Goal: Task Accomplishment & Management: Use online tool/utility

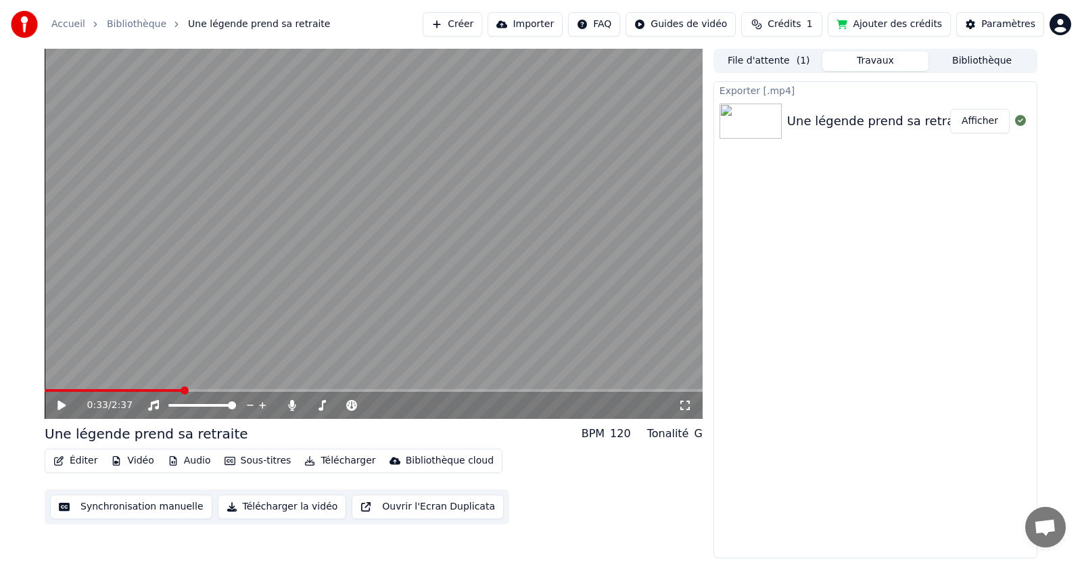
click at [189, 394] on span at bounding box center [185, 390] width 8 height 8
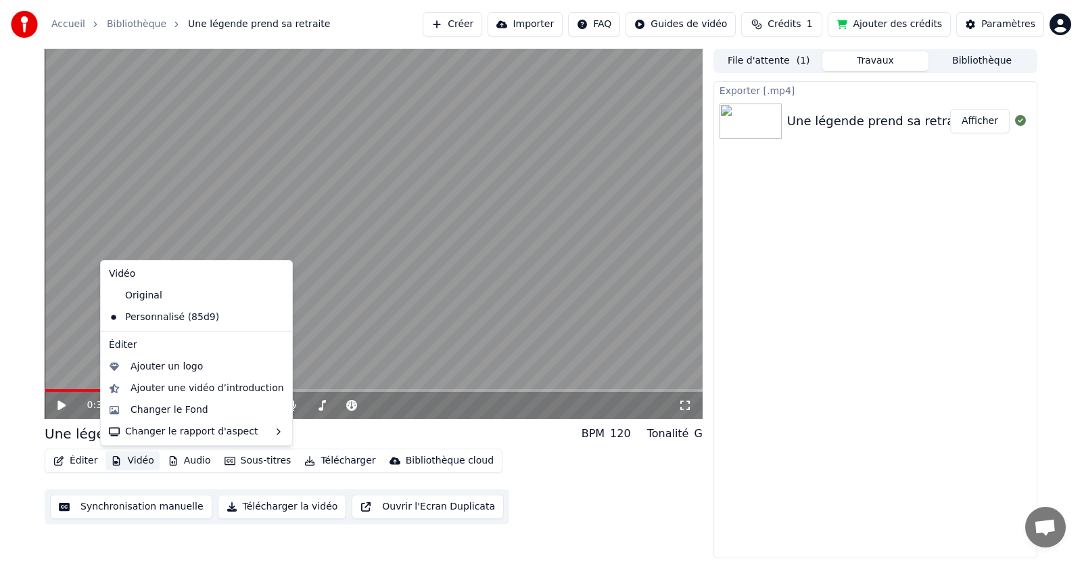
click at [126, 463] on button "Vidéo" at bounding box center [131, 460] width 53 height 19
click at [156, 299] on div "Original" at bounding box center [186, 296] width 166 height 22
click at [899, 404] on div "Exporter [.mp4] Une légende prend sa retraite Afficher" at bounding box center [875, 319] width 324 height 477
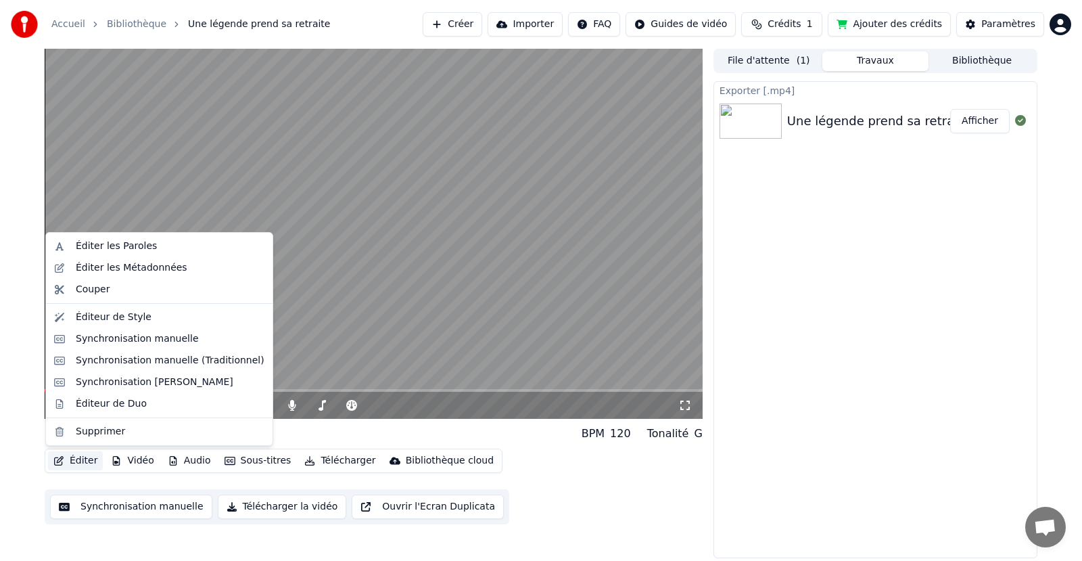
click at [81, 460] on button "Éditer" at bounding box center [75, 460] width 55 height 19
click at [869, 122] on div "Une légende prend sa retraite" at bounding box center [878, 121] width 183 height 19
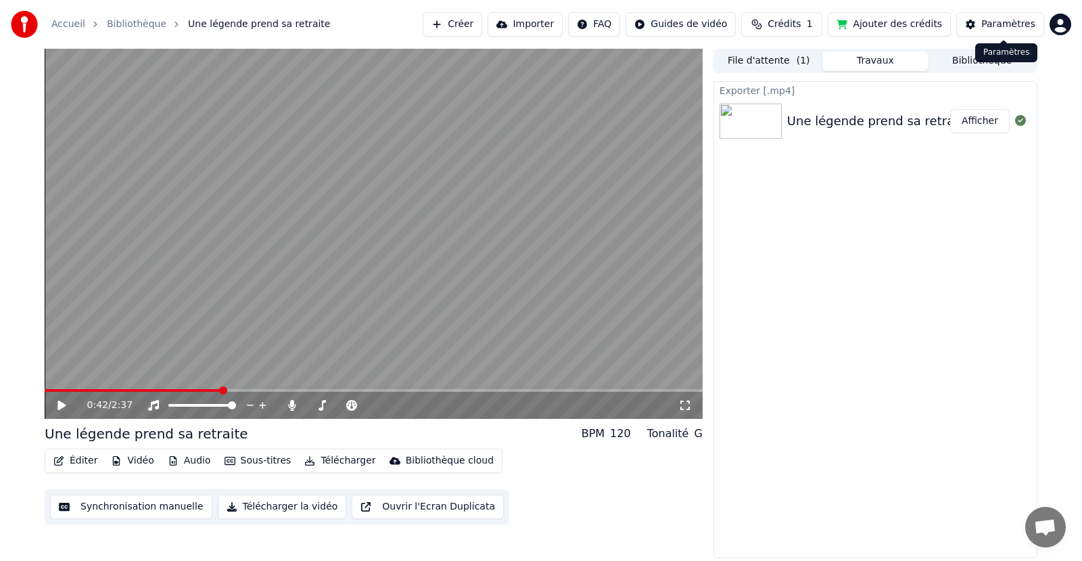
click at [1001, 22] on div "Paramètres" at bounding box center [1008, 25] width 54 height 14
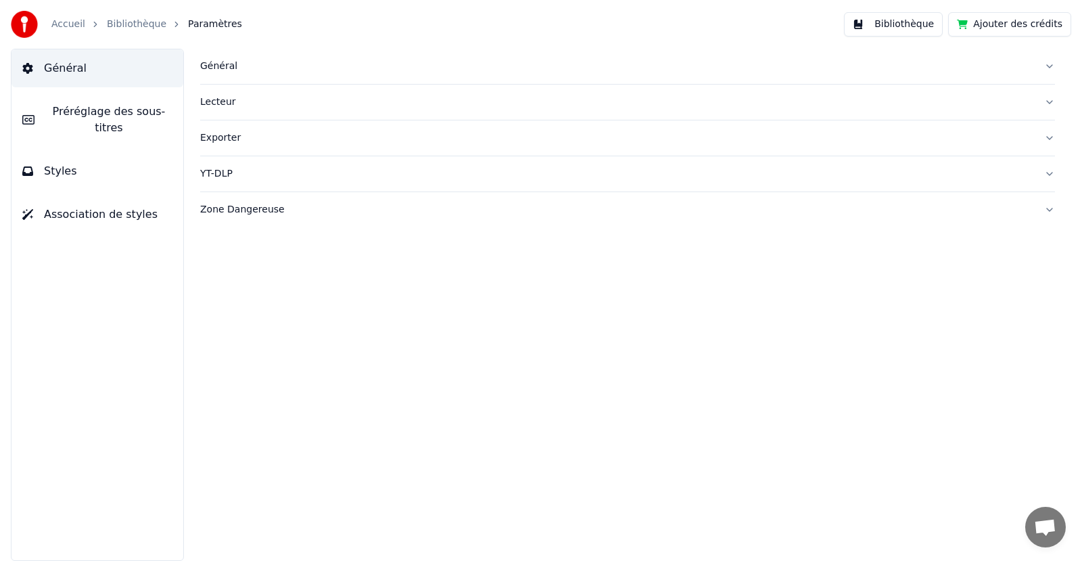
click at [222, 67] on div "Général" at bounding box center [616, 67] width 833 height 14
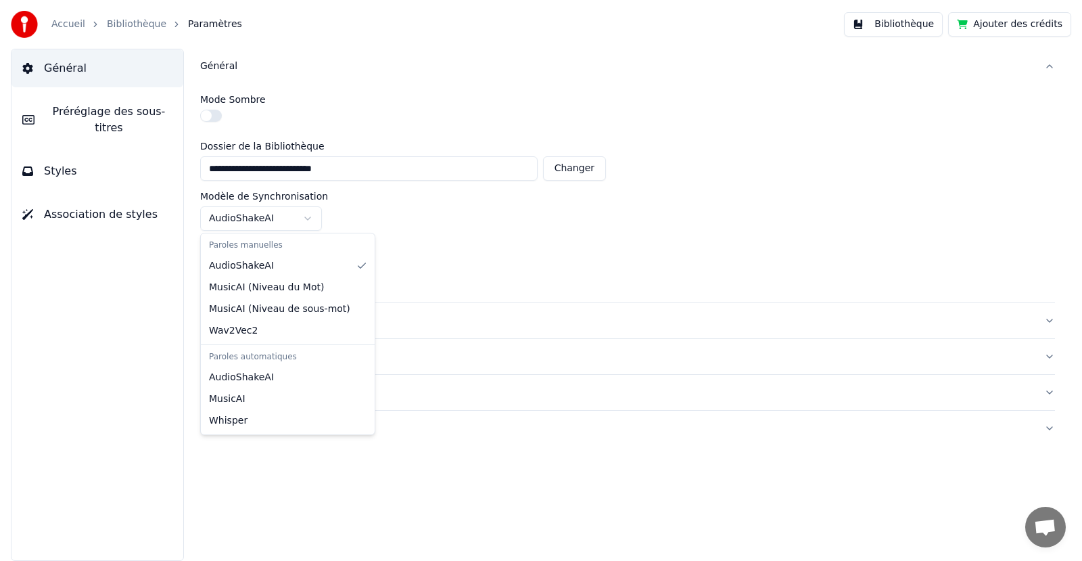
click at [268, 220] on html "**********" at bounding box center [541, 280] width 1082 height 561
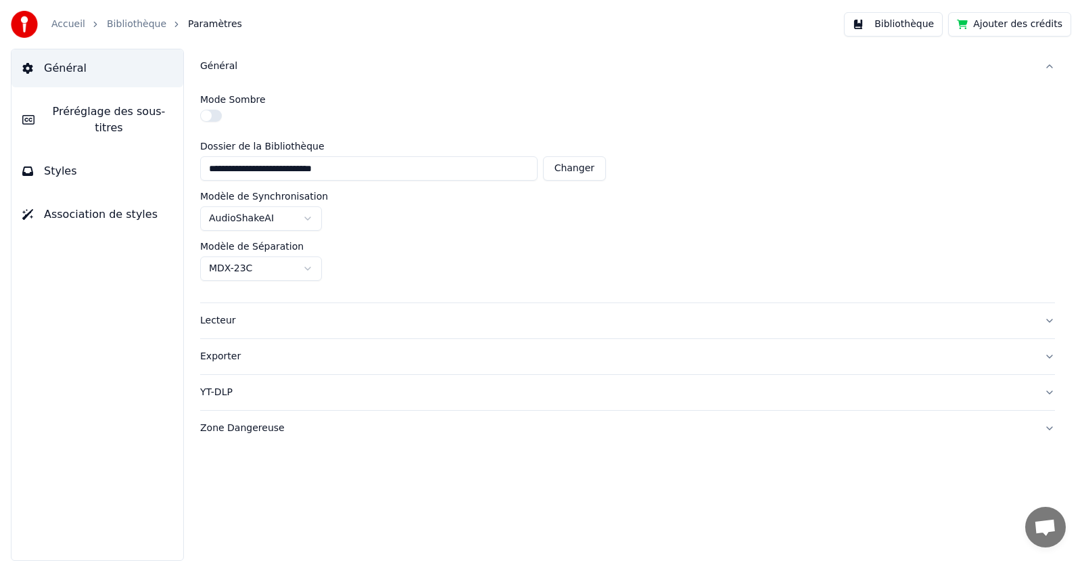
click at [268, 220] on html "**********" at bounding box center [541, 280] width 1082 height 561
click at [66, 163] on span "Styles" at bounding box center [60, 171] width 33 height 16
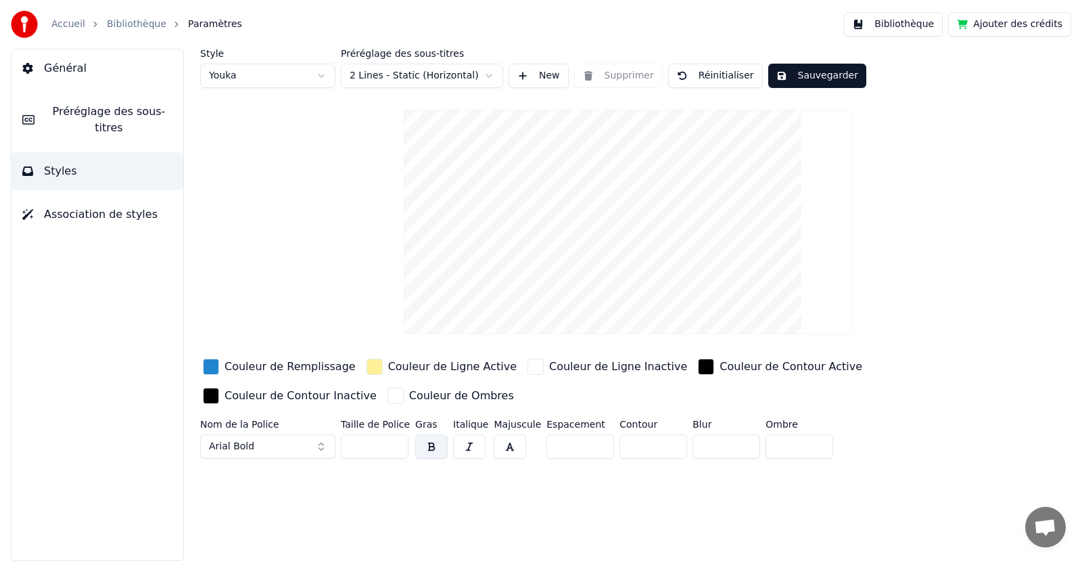
click at [61, 163] on span "Styles" at bounding box center [60, 171] width 33 height 16
click at [66, 206] on span "Association de styles" at bounding box center [101, 214] width 114 height 16
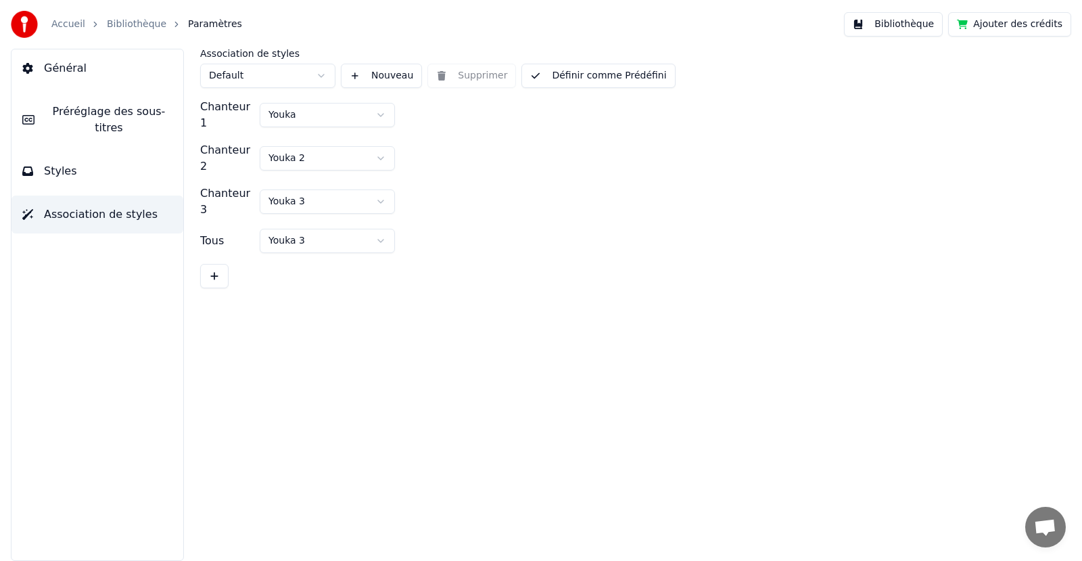
click at [70, 163] on span "Styles" at bounding box center [60, 171] width 33 height 16
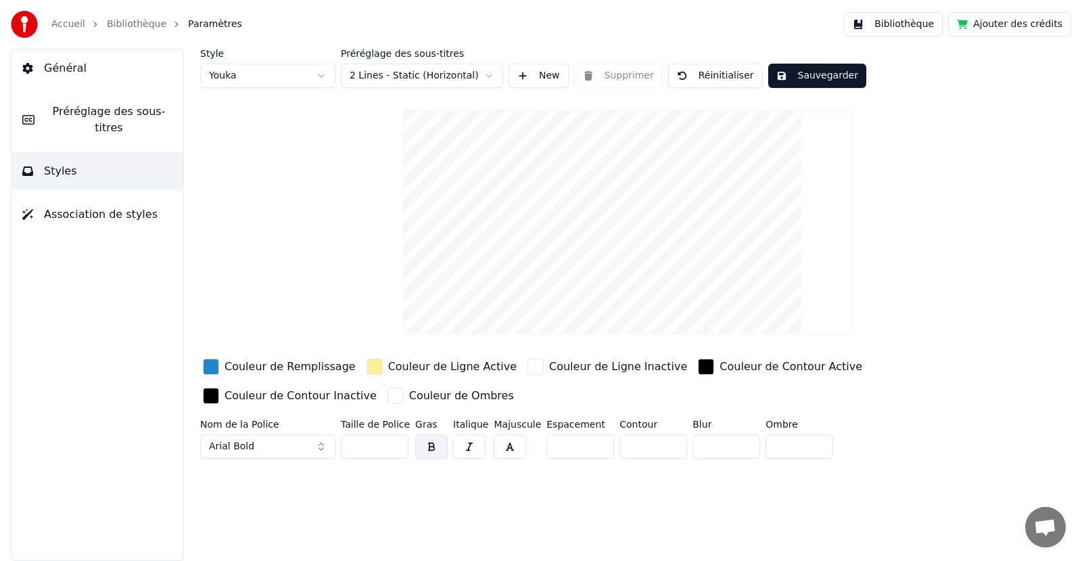
click at [65, 72] on span "Général" at bounding box center [65, 68] width 43 height 16
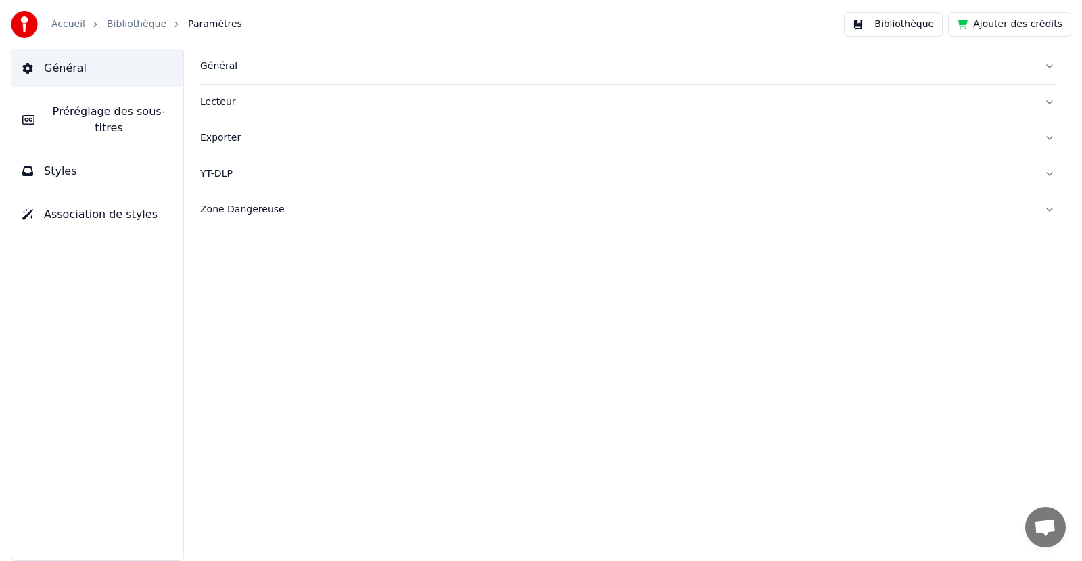
click at [68, 74] on span "Général" at bounding box center [65, 68] width 43 height 16
click at [214, 60] on div "Général" at bounding box center [616, 67] width 833 height 14
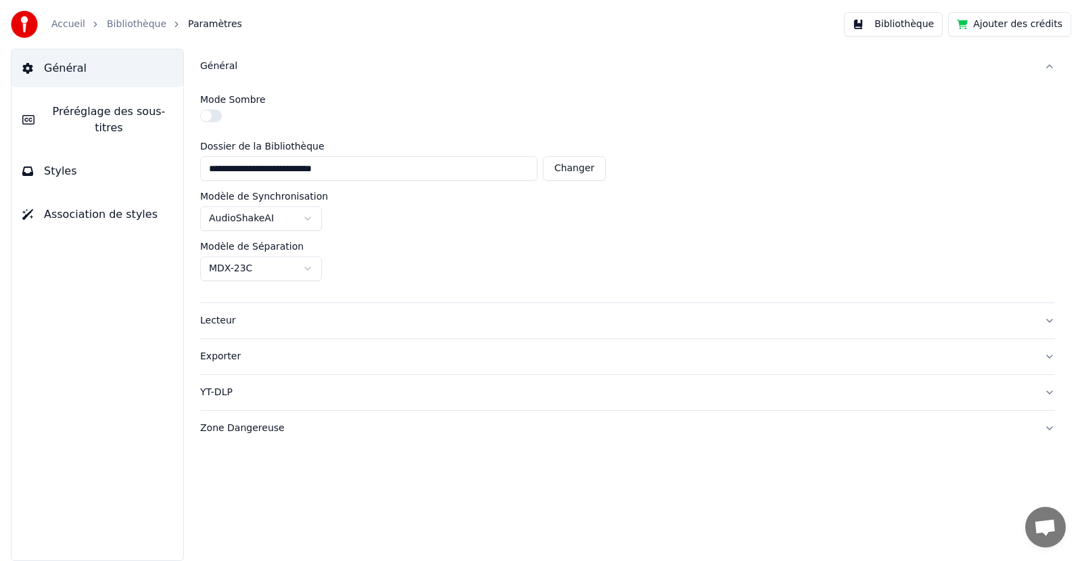
click at [878, 26] on button "Bibliothèque" at bounding box center [893, 24] width 99 height 24
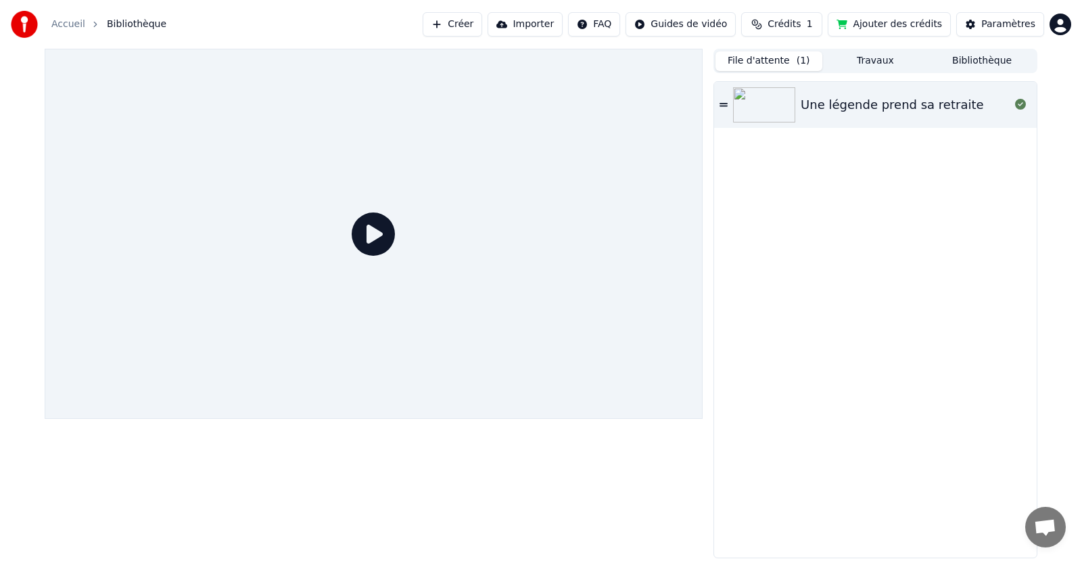
click at [763, 61] on button "File d'attente ( 1 )" at bounding box center [768, 61] width 107 height 20
click at [931, 105] on div "Une légende prend sa retraite" at bounding box center [892, 104] width 183 height 19
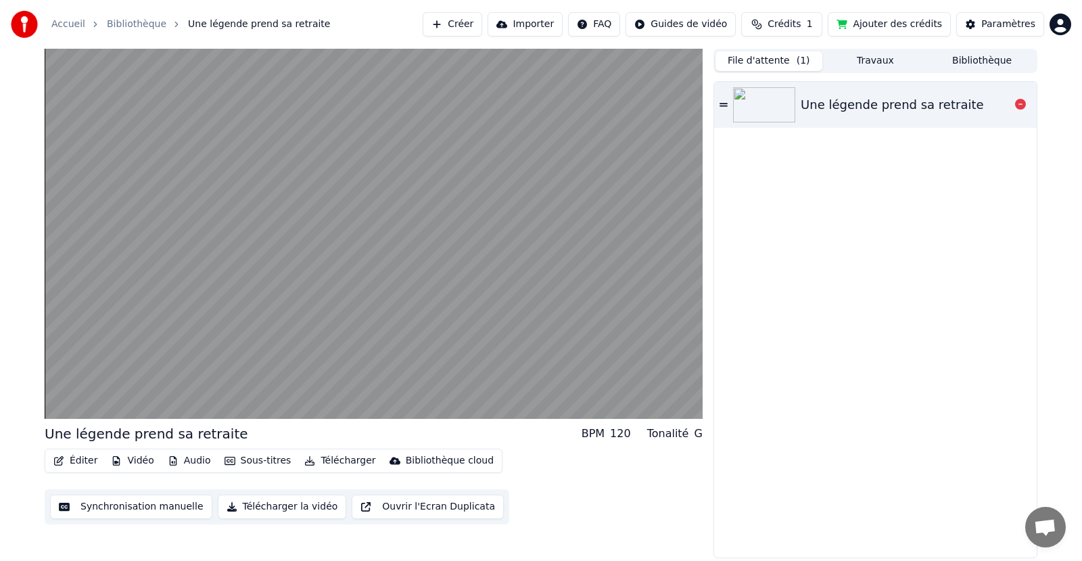
click at [934, 103] on div "Une légende prend sa retraite" at bounding box center [892, 104] width 183 height 19
click at [1020, 102] on icon at bounding box center [1020, 104] width 11 height 11
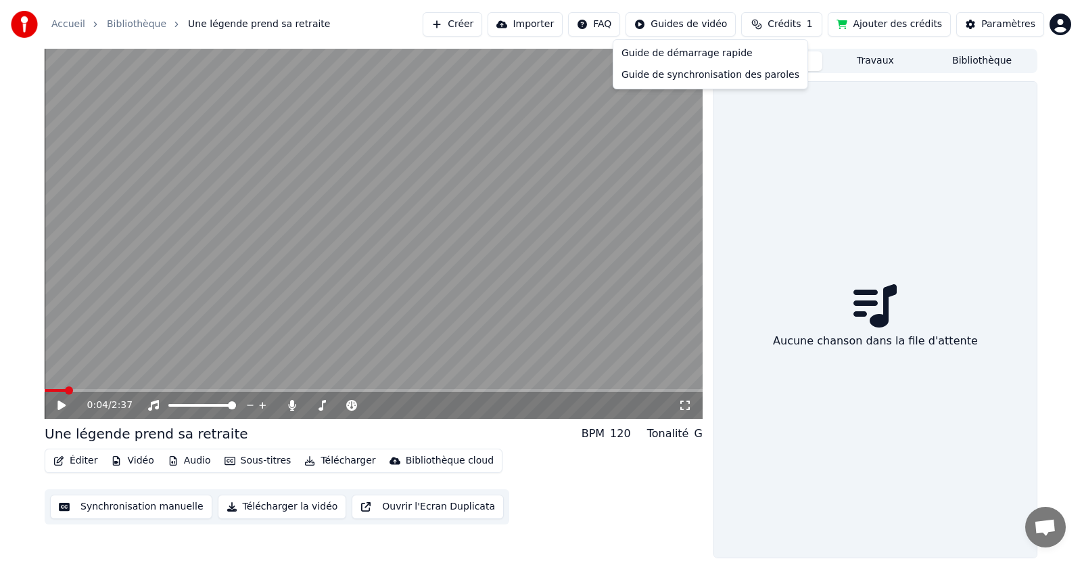
click at [726, 25] on html "Accueil Bibliothèque Une légende prend sa retraite Créer Importer FAQ Guides de…" at bounding box center [541, 280] width 1082 height 561
click at [993, 66] on html "Accueil Bibliothèque Une légende prend sa retraite Créer Importer FAQ Guides de…" at bounding box center [541, 280] width 1082 height 561
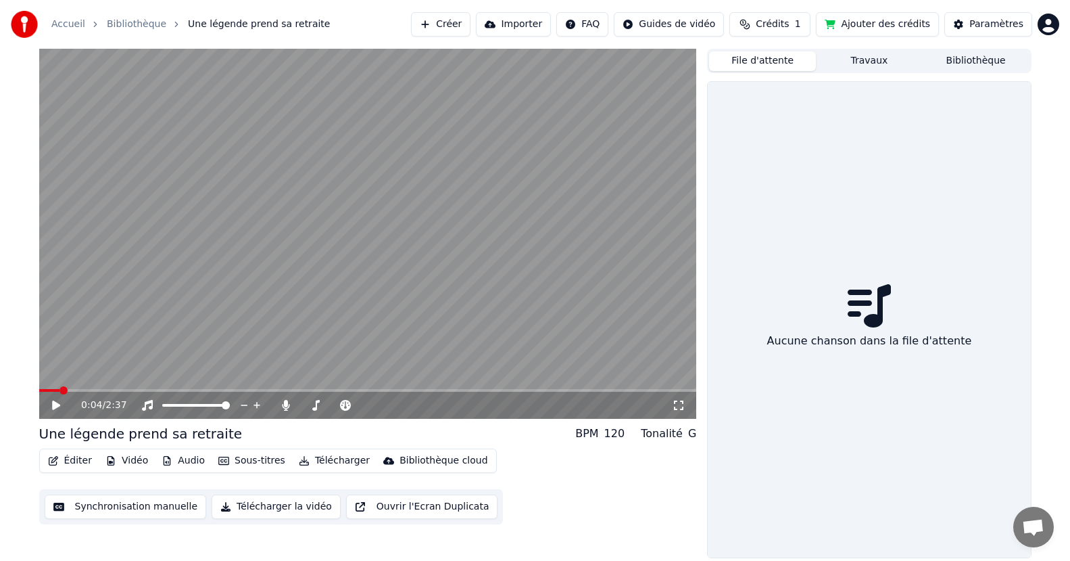
click at [981, 56] on button "Bibliothèque" at bounding box center [976, 61] width 107 height 20
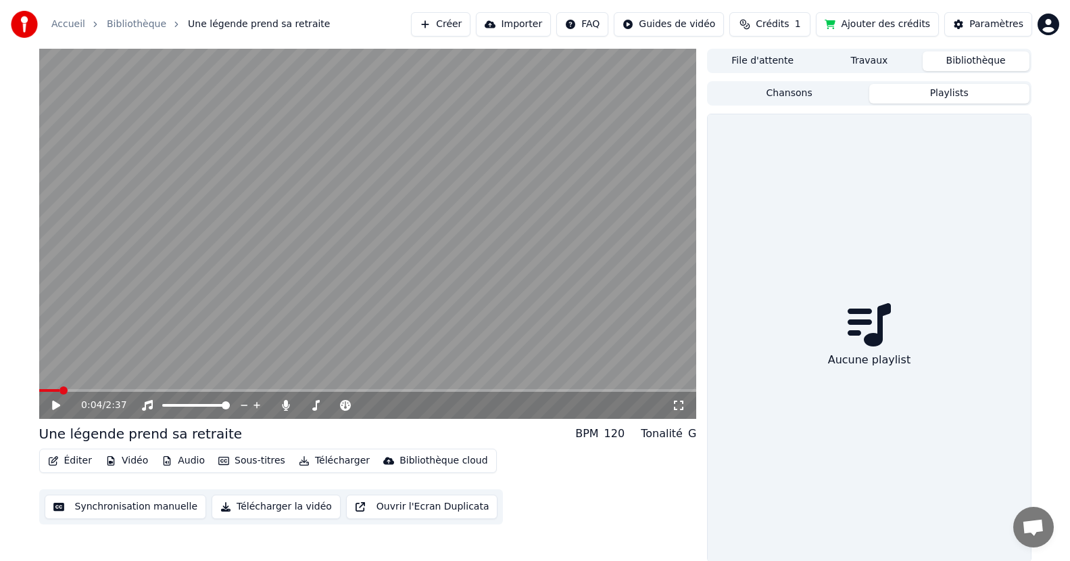
click at [958, 95] on button "Playlists" at bounding box center [950, 94] width 160 height 20
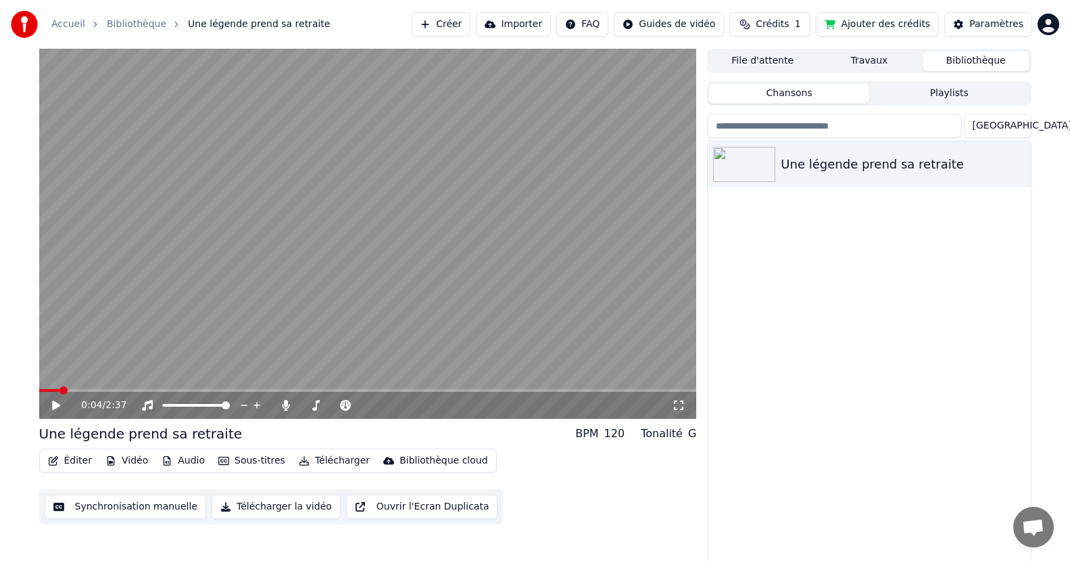
click at [805, 100] on button "Chansons" at bounding box center [789, 94] width 160 height 20
click at [757, 133] on input "search" at bounding box center [834, 126] width 254 height 24
click at [888, 250] on div "Une légende prend sa retraite" at bounding box center [869, 350] width 323 height 419
click at [468, 26] on button "Créer" at bounding box center [441, 24] width 60 height 24
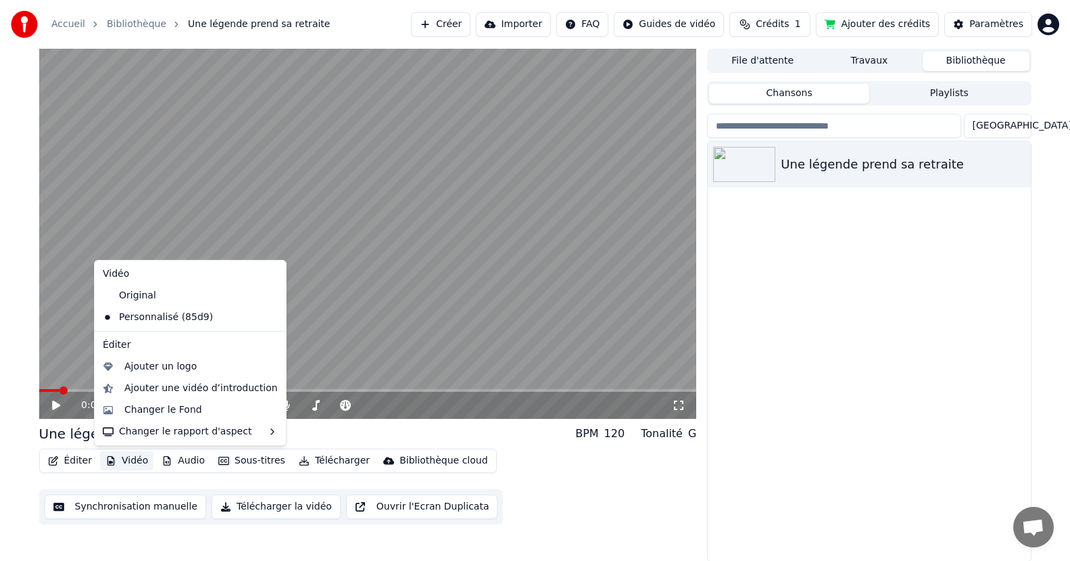
click at [120, 463] on button "Vidéo" at bounding box center [126, 460] width 53 height 19
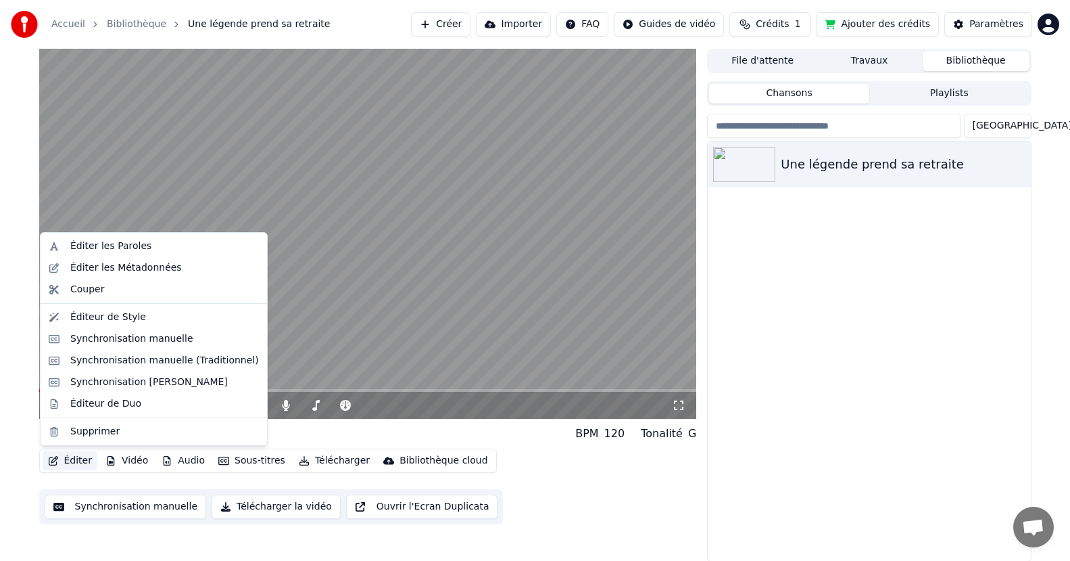
click at [87, 457] on button "Éditer" at bounding box center [70, 460] width 55 height 19
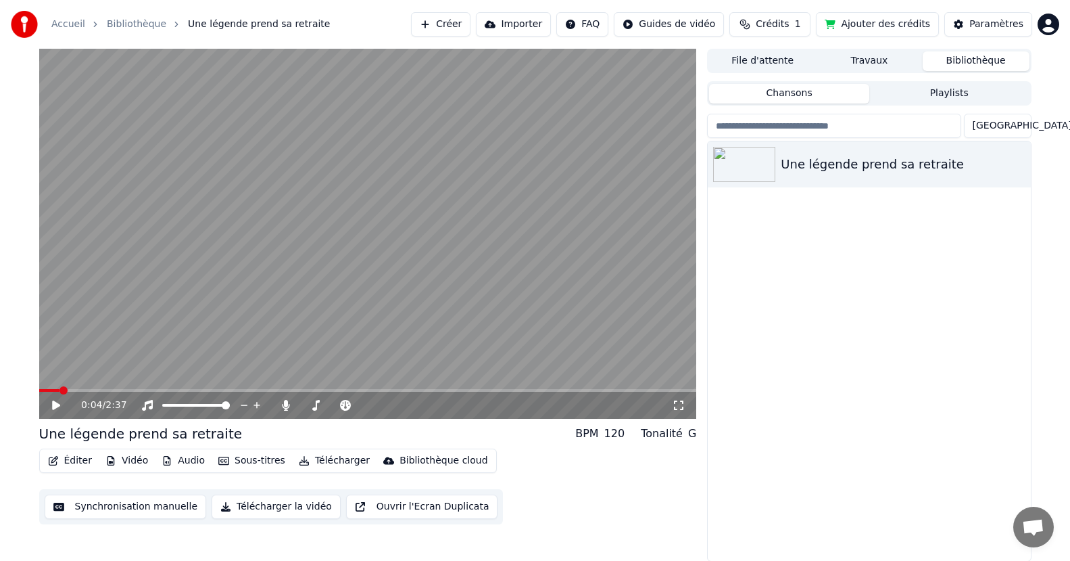
click at [70, 460] on button "Éditer" at bounding box center [70, 460] width 55 height 19
click at [807, 338] on div "Une légende prend sa retraite" at bounding box center [869, 350] width 323 height 419
click at [122, 461] on button "Vidéo" at bounding box center [126, 460] width 53 height 19
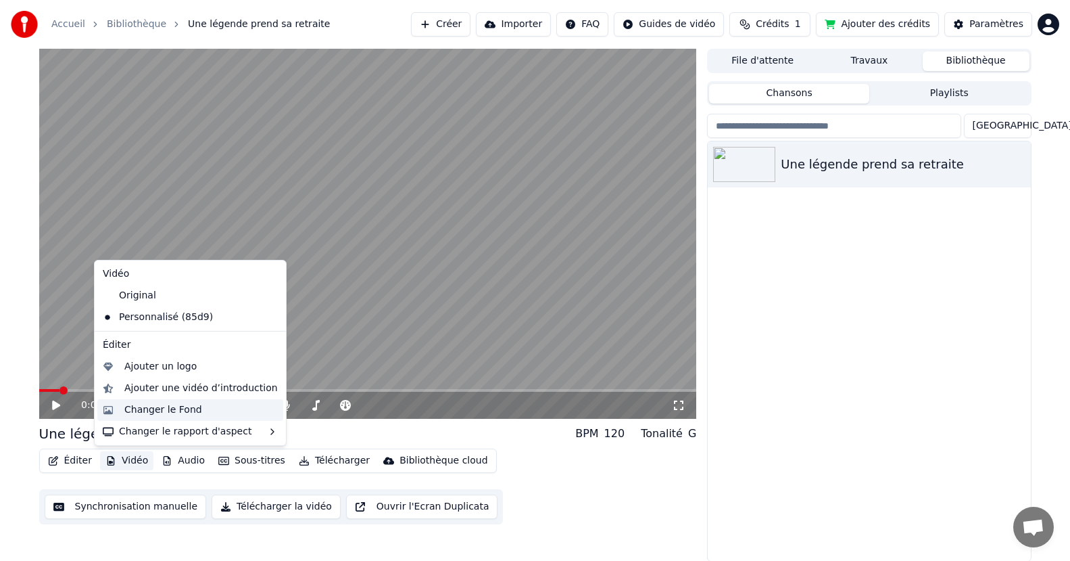
click at [170, 415] on div "Changer le Fond" at bounding box center [163, 410] width 78 height 14
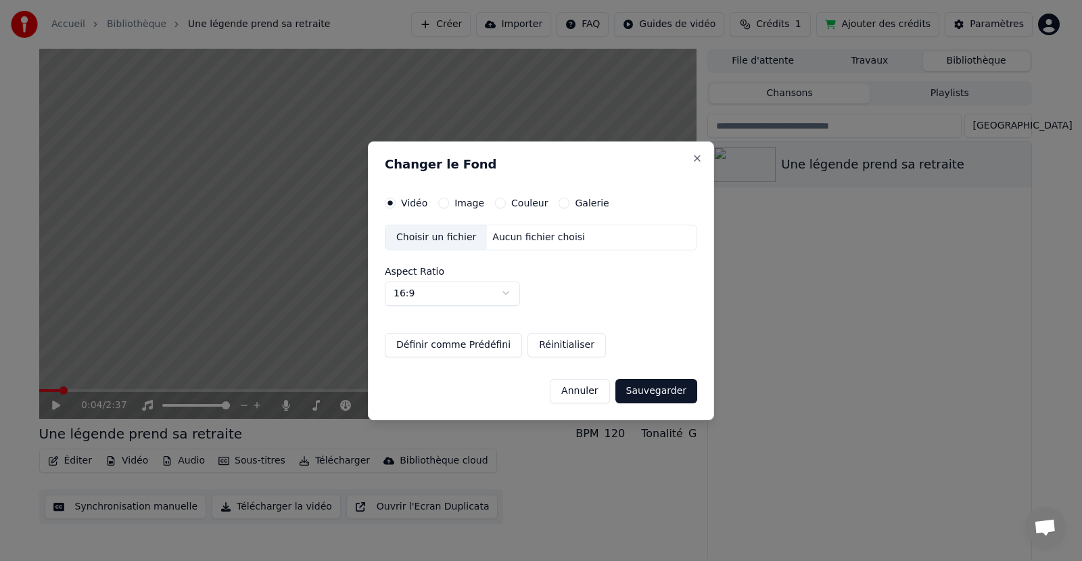
click at [449, 241] on div "Choisir un fichier" at bounding box center [435, 237] width 101 height 24
click at [455, 202] on label "Image" at bounding box center [469, 202] width 30 height 9
click at [449, 202] on button "Image" at bounding box center [443, 202] width 11 height 11
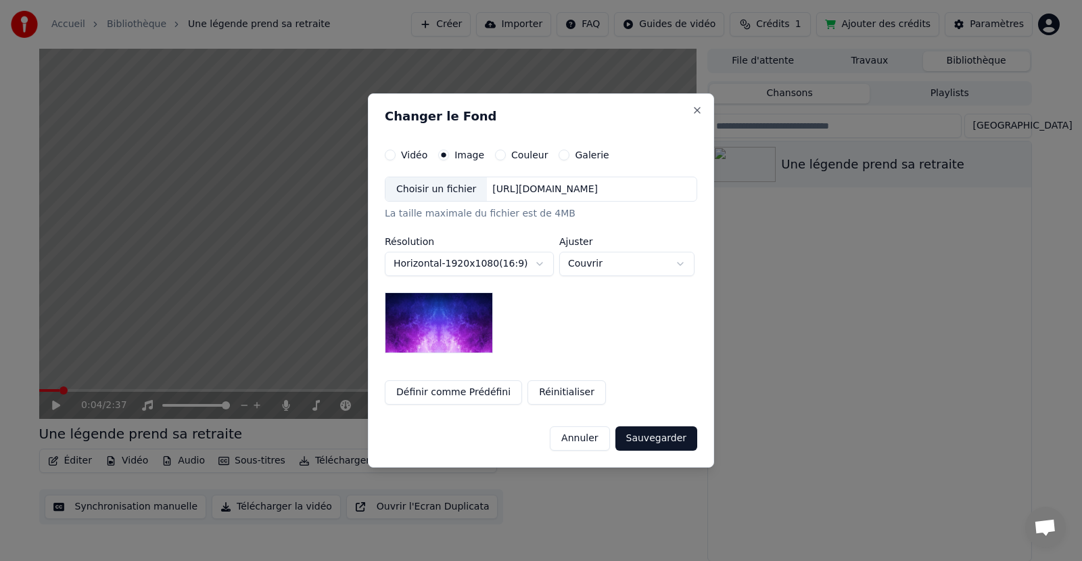
click at [460, 265] on body "**********" at bounding box center [535, 280] width 1070 height 561
click at [511, 155] on label "Couleur" at bounding box center [529, 154] width 37 height 9
click at [503, 155] on button "Couleur" at bounding box center [500, 154] width 11 height 11
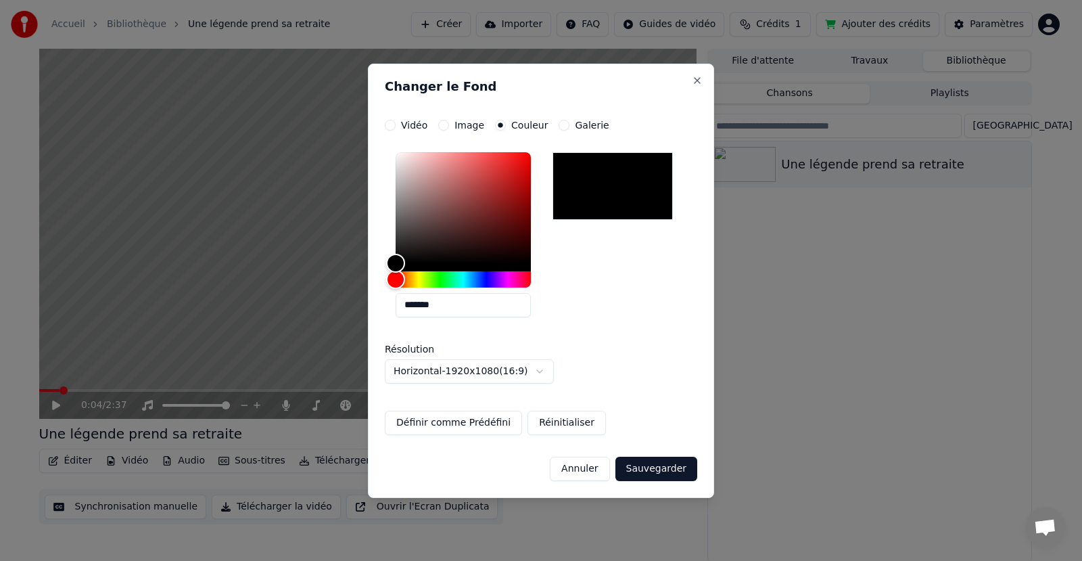
click at [401, 123] on label "Vidéo" at bounding box center [414, 124] width 26 height 9
click at [396, 123] on button "Vidéo" at bounding box center [390, 125] width 11 height 11
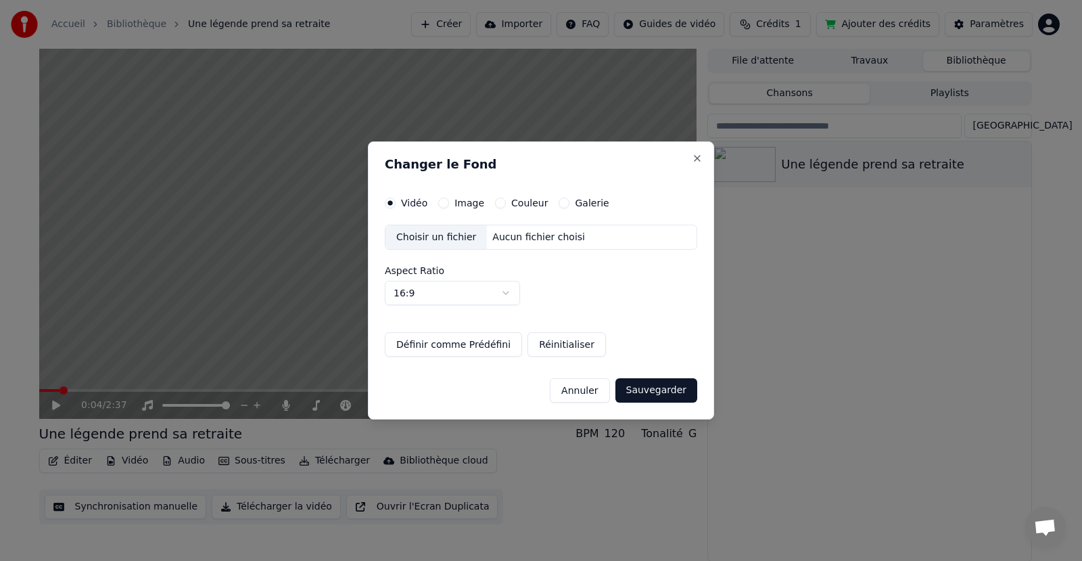
click at [463, 202] on label "Image" at bounding box center [469, 202] width 30 height 9
click at [449, 202] on button "Image" at bounding box center [443, 202] width 11 height 11
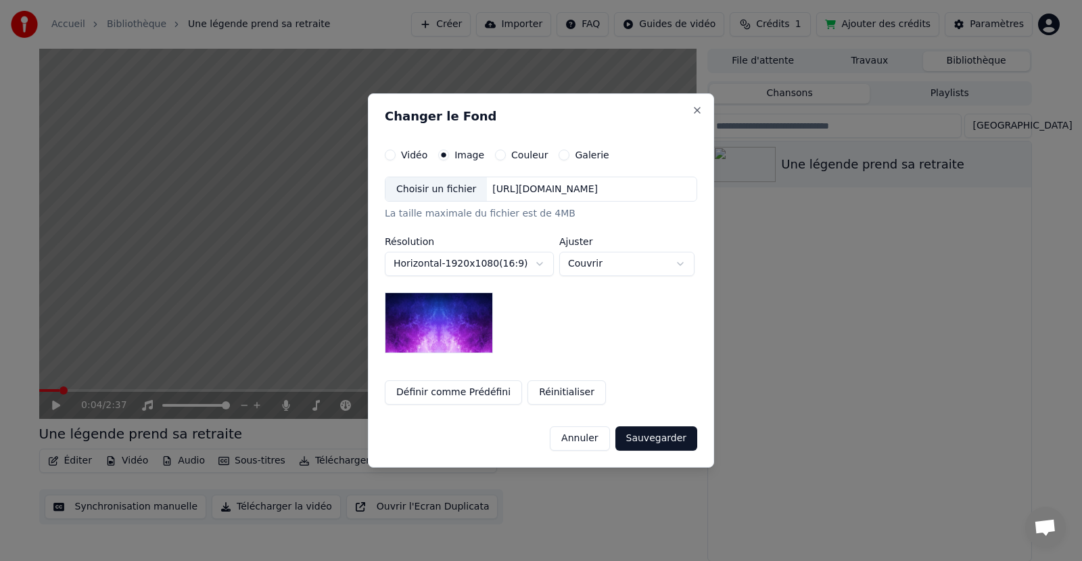
click at [575, 158] on label "Galerie" at bounding box center [592, 154] width 34 height 9
click at [569, 158] on button "Galerie" at bounding box center [564, 154] width 11 height 11
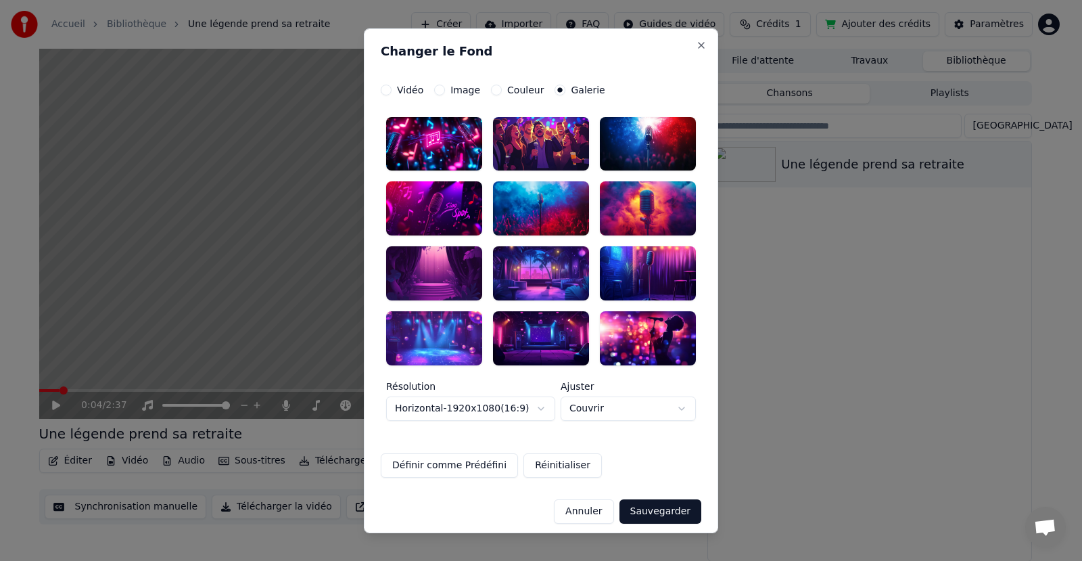
click at [636, 210] on div at bounding box center [648, 208] width 96 height 54
click at [666, 509] on button "Sauvegarder" at bounding box center [660, 511] width 82 height 24
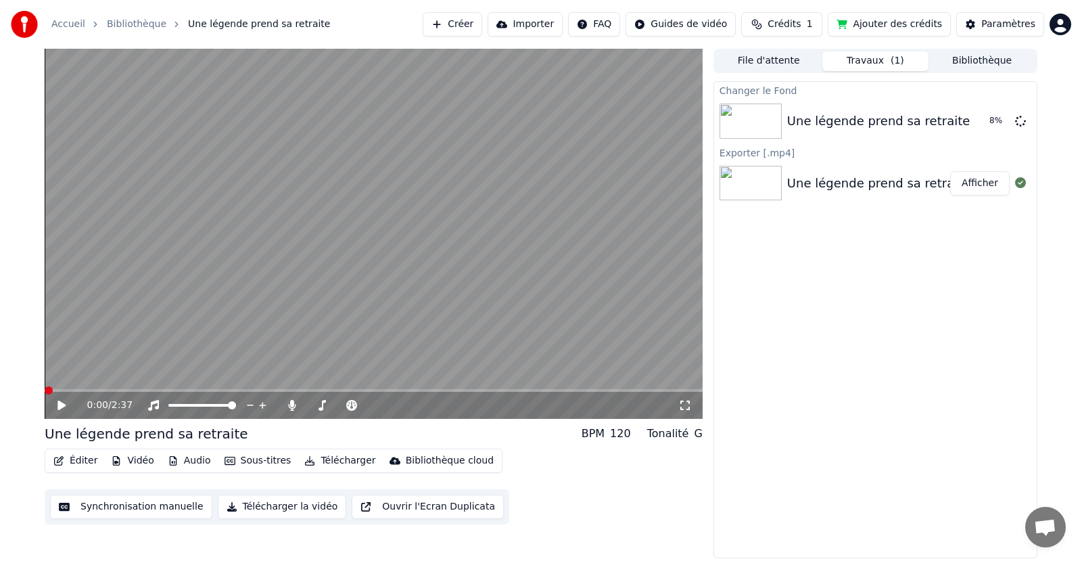
click at [45, 387] on span at bounding box center [49, 390] width 8 height 8
click at [45, 389] on span at bounding box center [49, 390] width 8 height 8
click at [45, 387] on span at bounding box center [49, 390] width 8 height 8
click at [885, 274] on div "Changer le Fond Une légende prend sa retraite Jouer Exporter [.mp4] Une légende…" at bounding box center [875, 319] width 324 height 477
